Goal: Navigation & Orientation: Find specific page/section

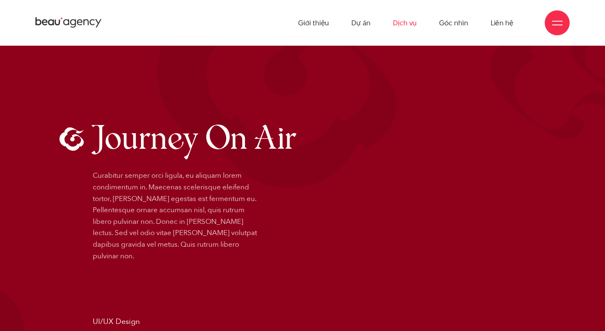
click at [406, 24] on link "Dịch vụ" at bounding box center [405, 23] width 24 height 46
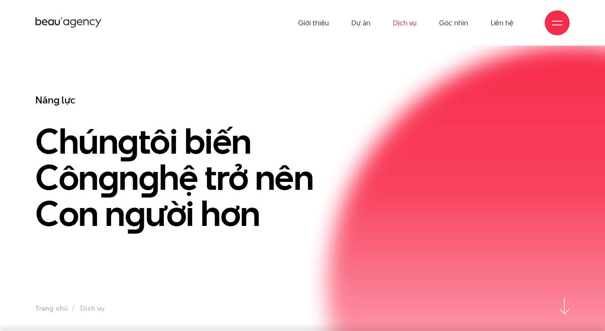
click at [10, 126] on div "Năng lực Chún g tôi biến Côn g n g hệ trở nên Con n g ười hơn" at bounding box center [302, 196] width 605 height 204
click at [52, 22] on icon at bounding box center [68, 22] width 66 height 13
